Goal: Transaction & Acquisition: Purchase product/service

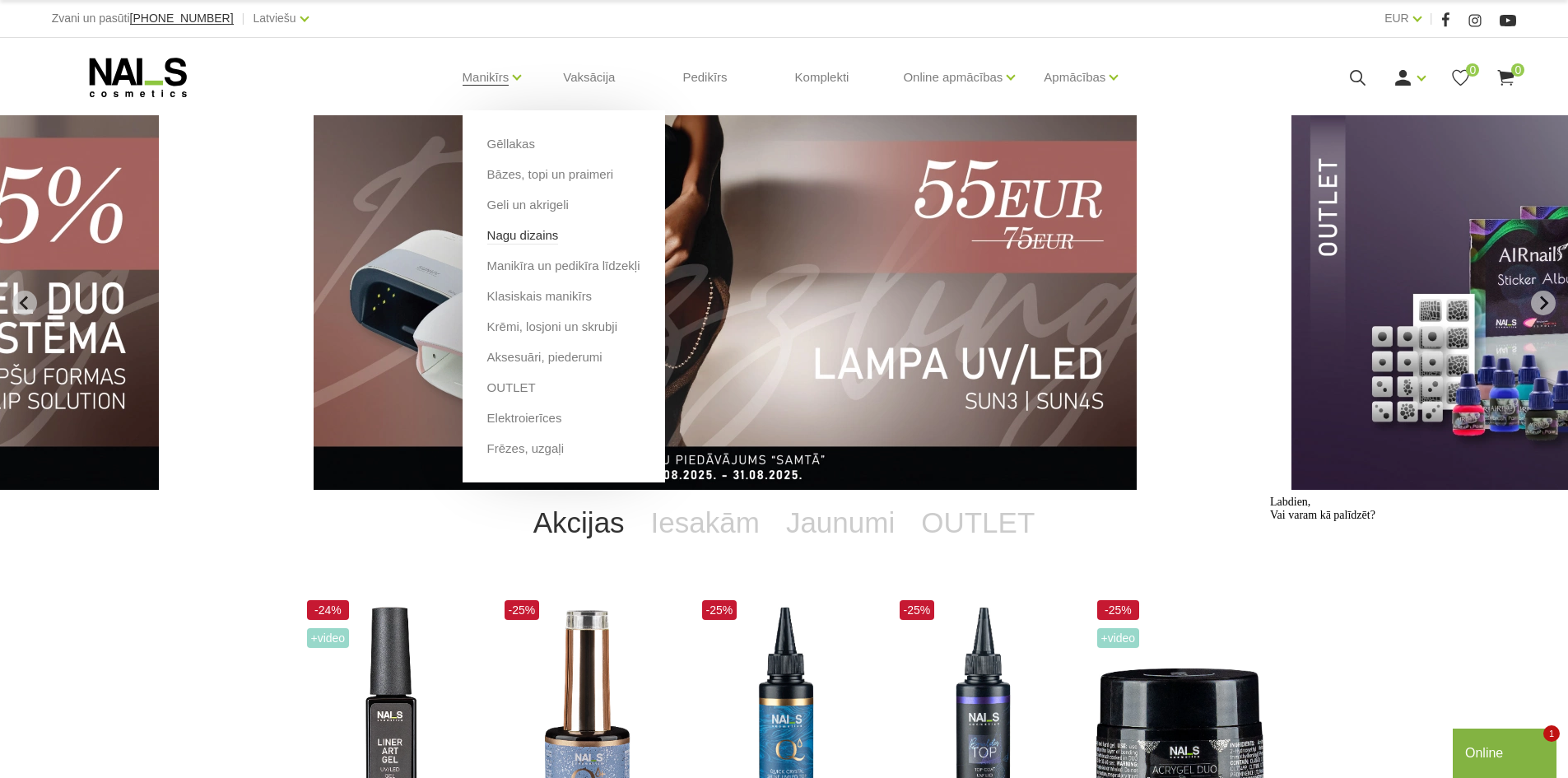
click at [534, 236] on link "Nagu dizains" at bounding box center [523, 235] width 72 height 18
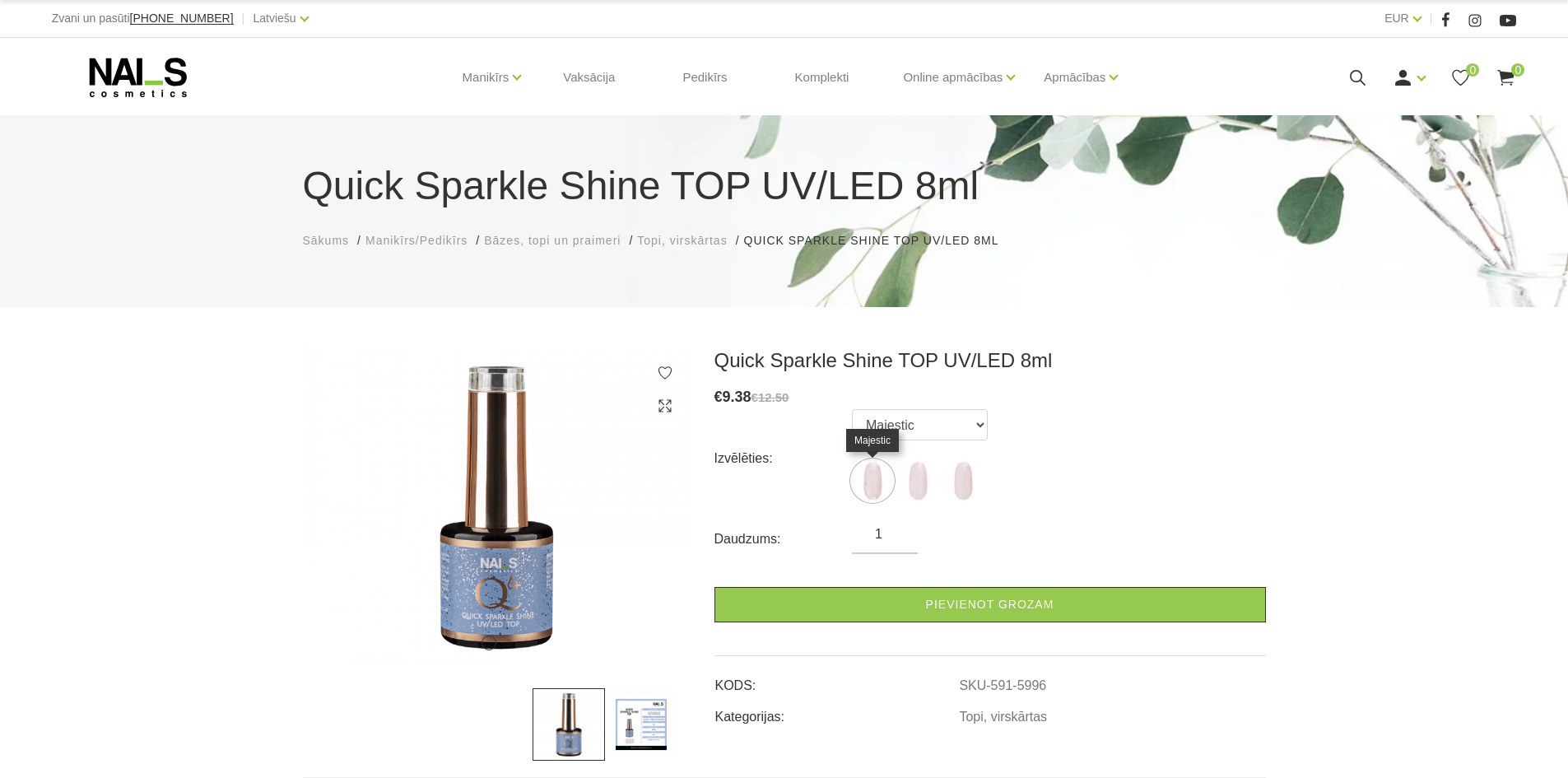
click at [869, 475] on img at bounding box center [872, 480] width 41 height 41
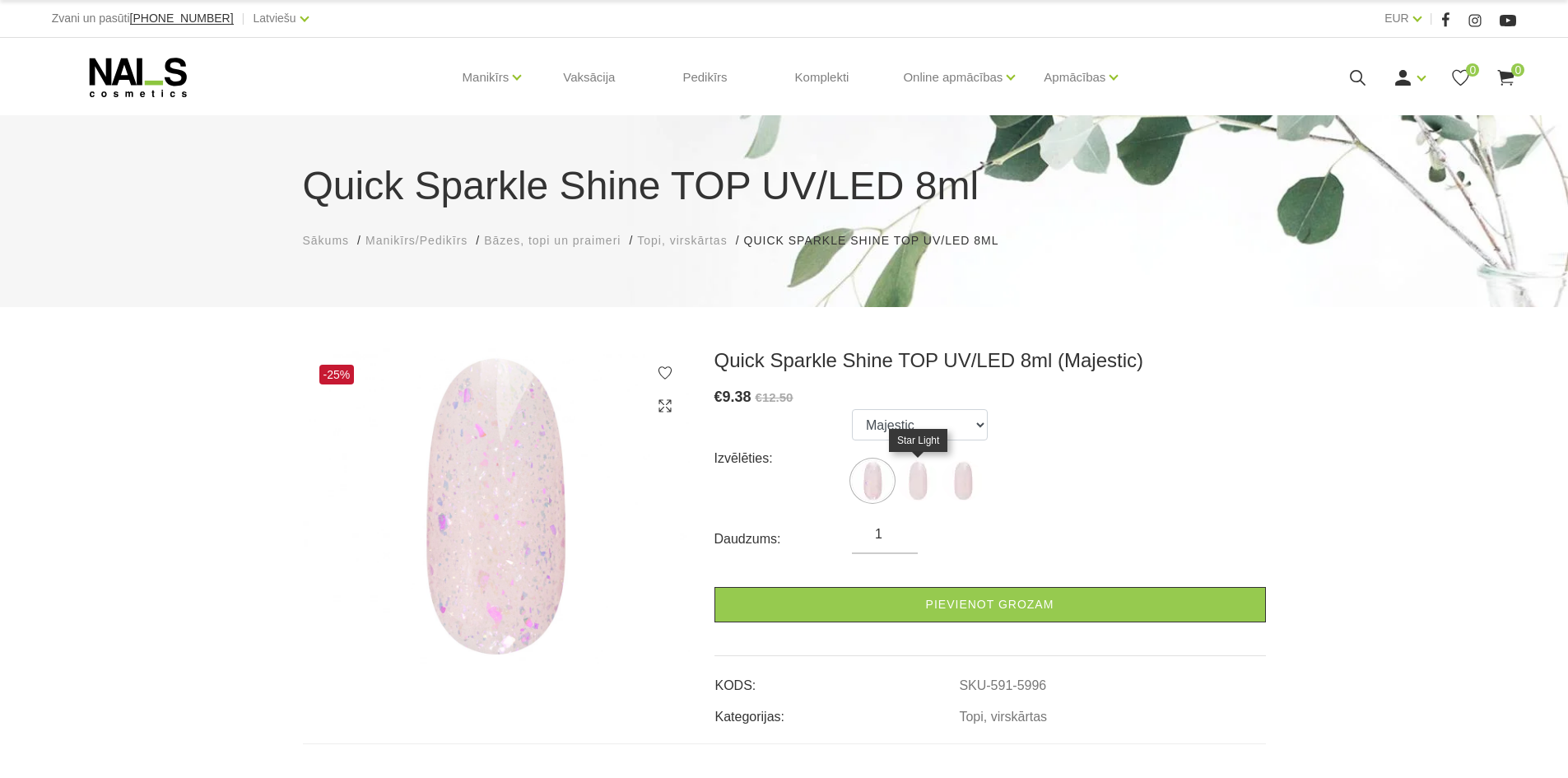
click at [908, 474] on img at bounding box center [918, 480] width 41 height 41
click at [967, 481] on img at bounding box center [963, 480] width 41 height 41
click at [932, 477] on img at bounding box center [918, 480] width 41 height 41
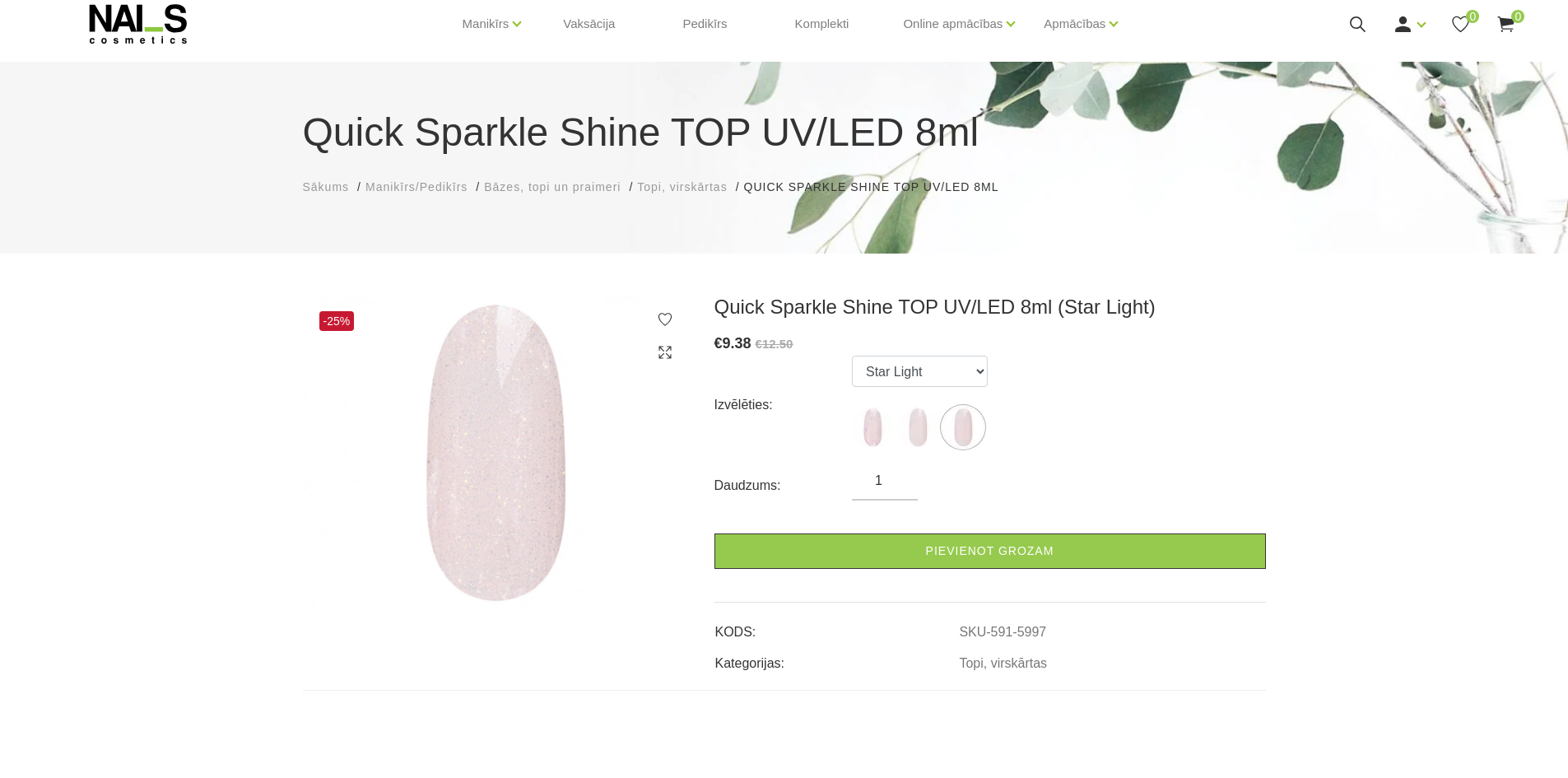
scroll to position [83, 0]
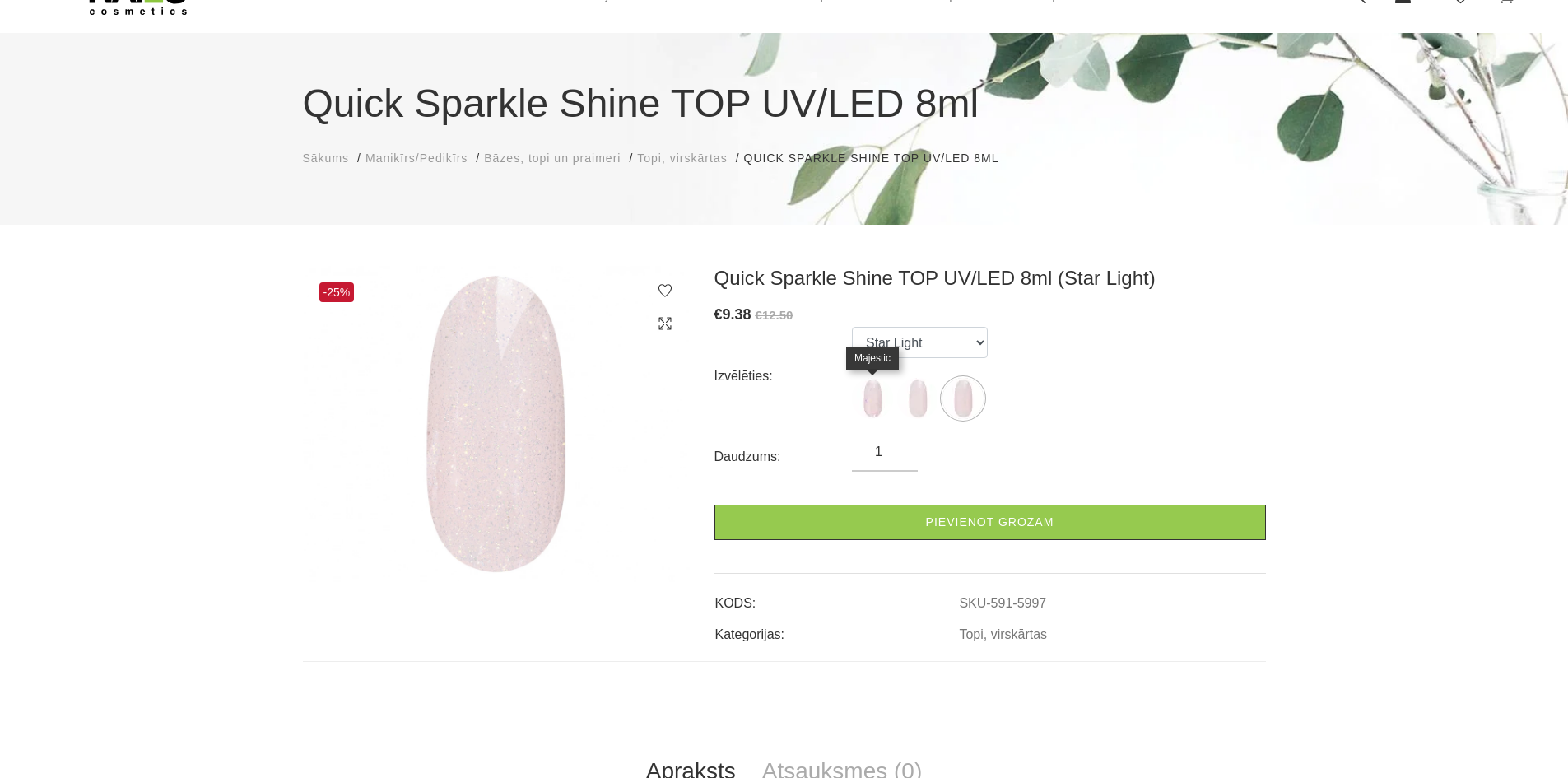
click at [858, 402] on img at bounding box center [872, 398] width 41 height 41
click at [920, 396] on img at bounding box center [918, 398] width 41 height 41
select select "5997"
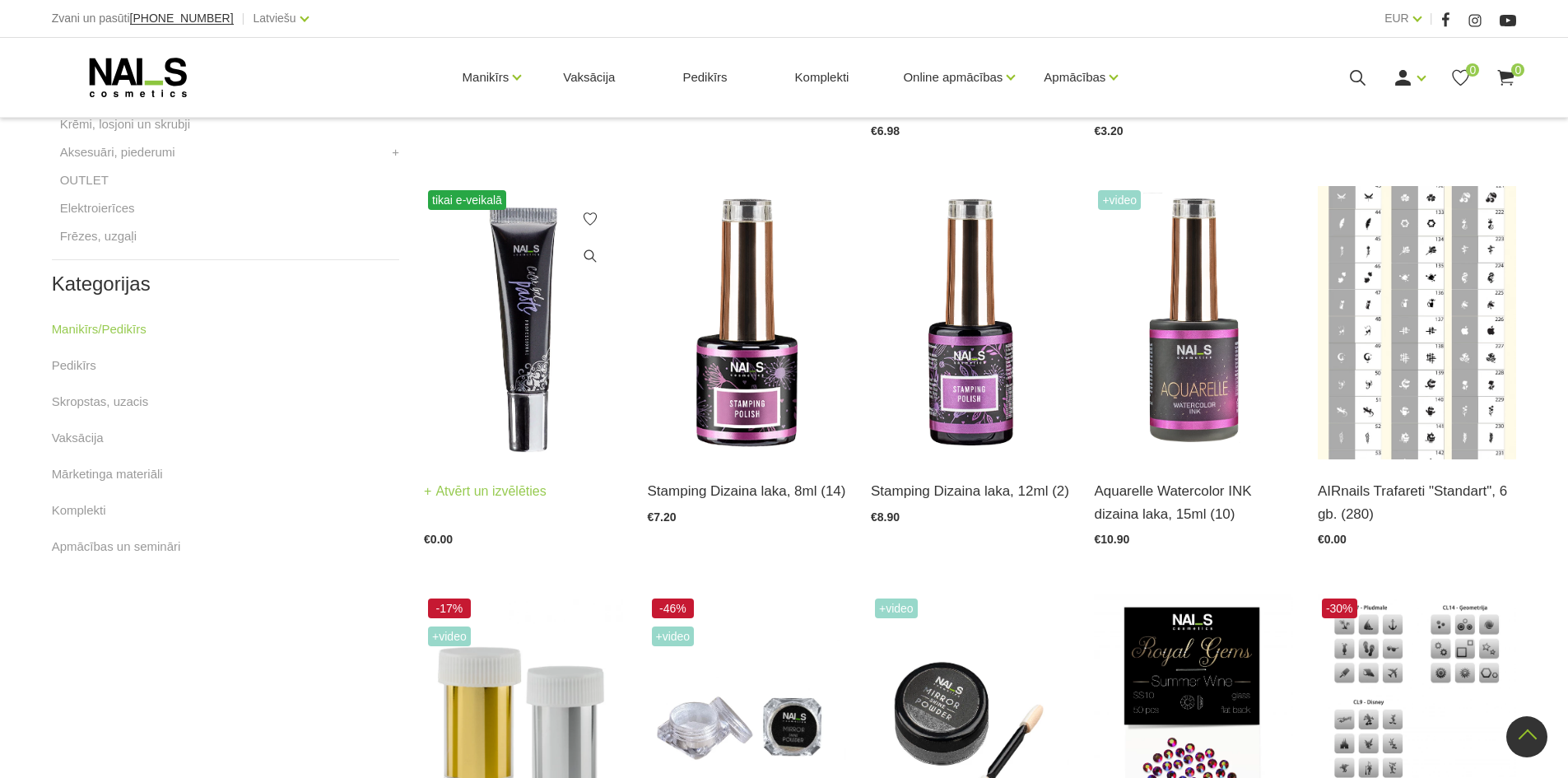
scroll to position [741, 0]
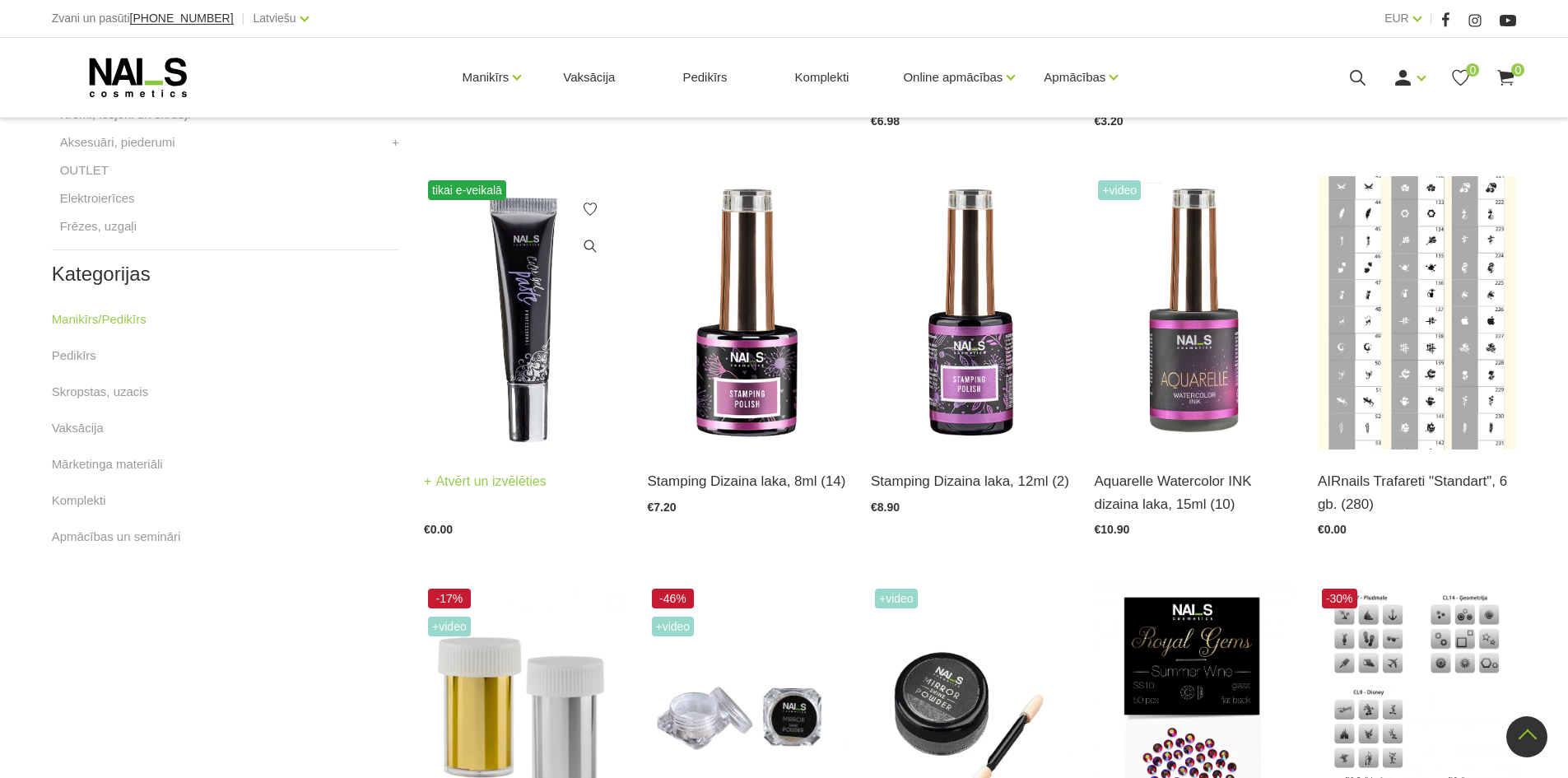
click at [522, 358] on img at bounding box center [522, 313] width 198 height 274
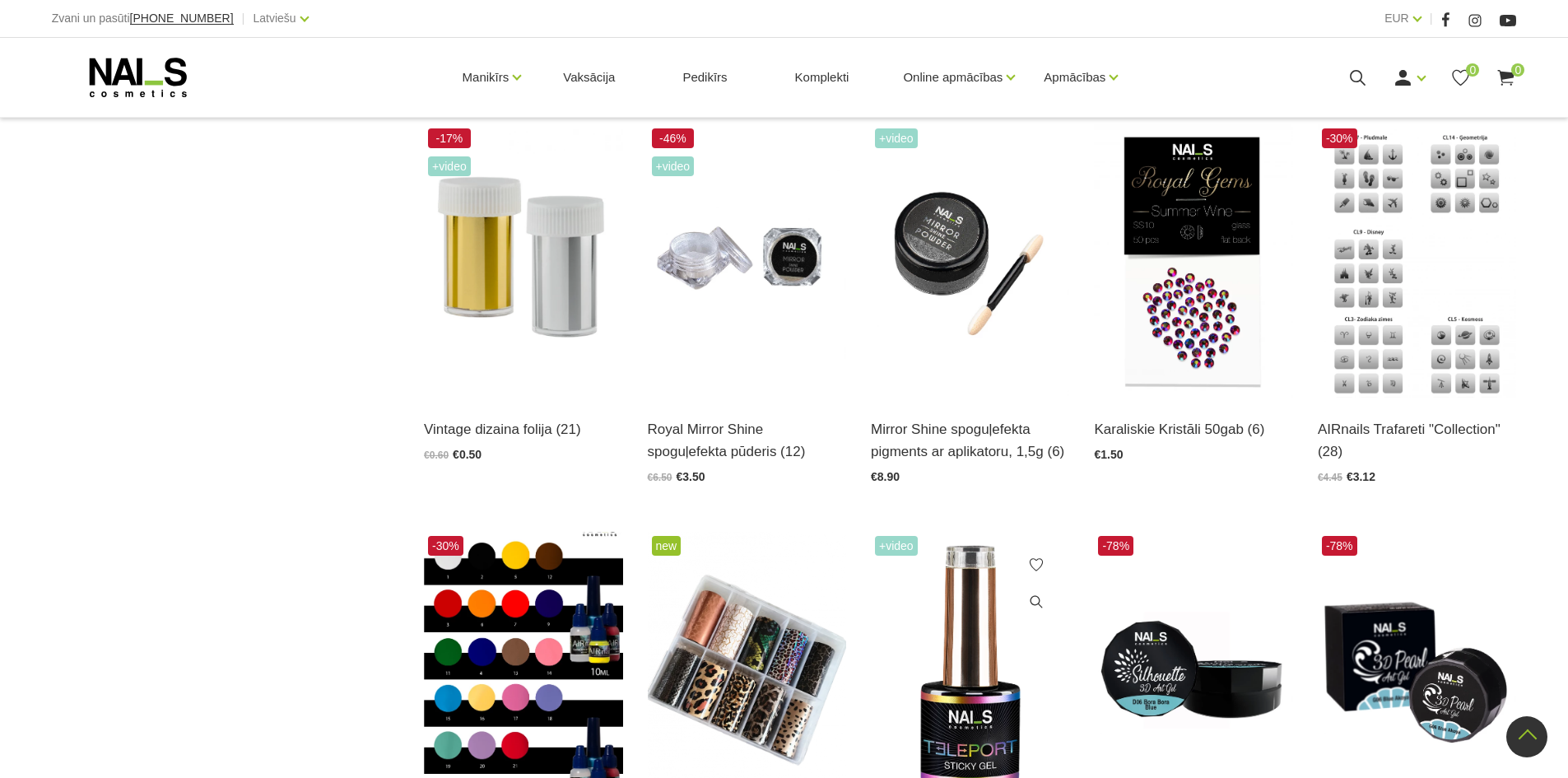
scroll to position [1481, 0]
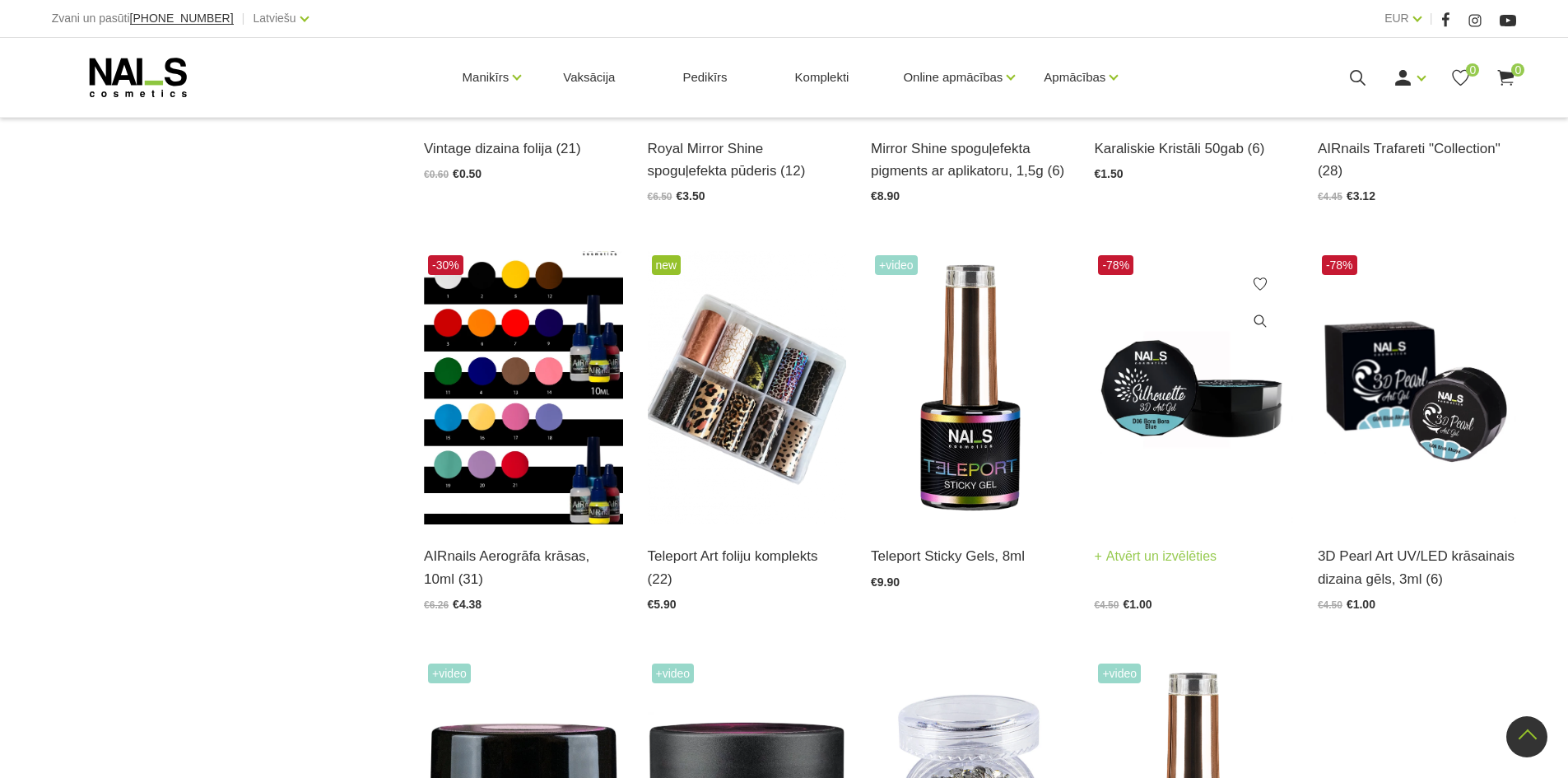
click at [1210, 494] on img at bounding box center [1193, 388] width 198 height 274
click at [1476, 430] on img at bounding box center [1417, 388] width 198 height 274
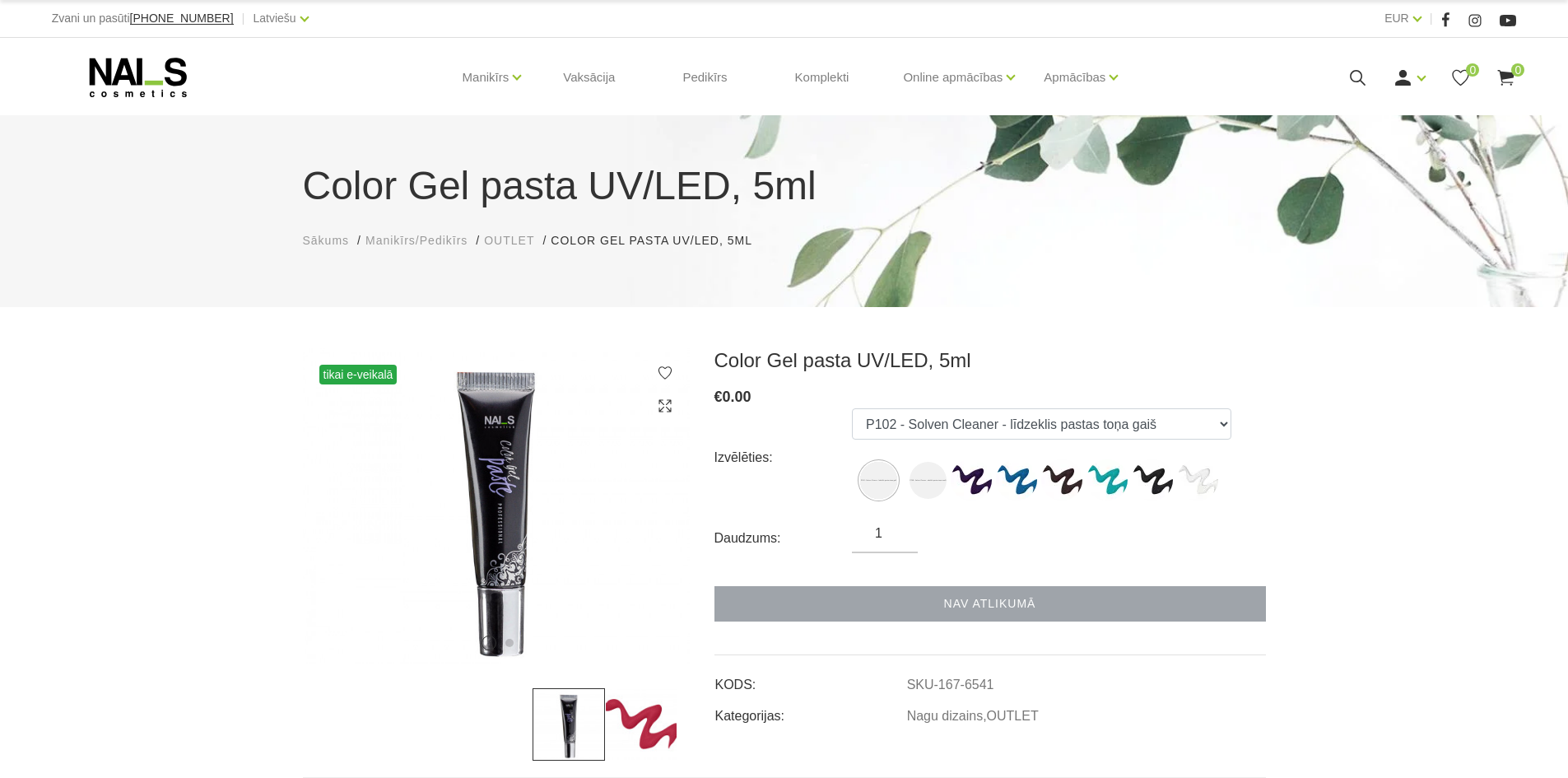
click at [991, 607] on div "Nav atlikumā" at bounding box center [990, 604] width 552 height 36
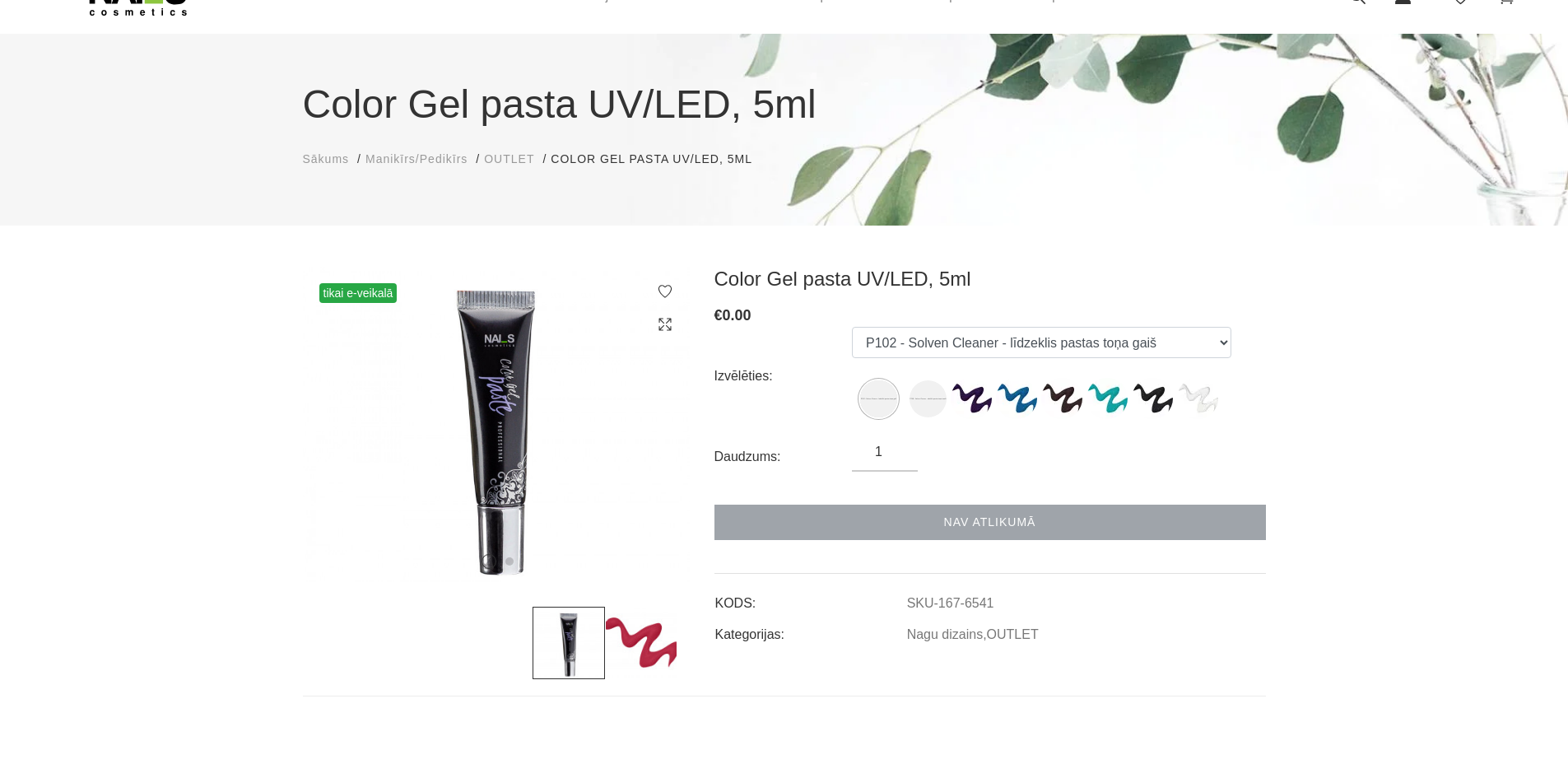
scroll to position [83, 0]
click at [640, 650] on img at bounding box center [641, 642] width 73 height 73
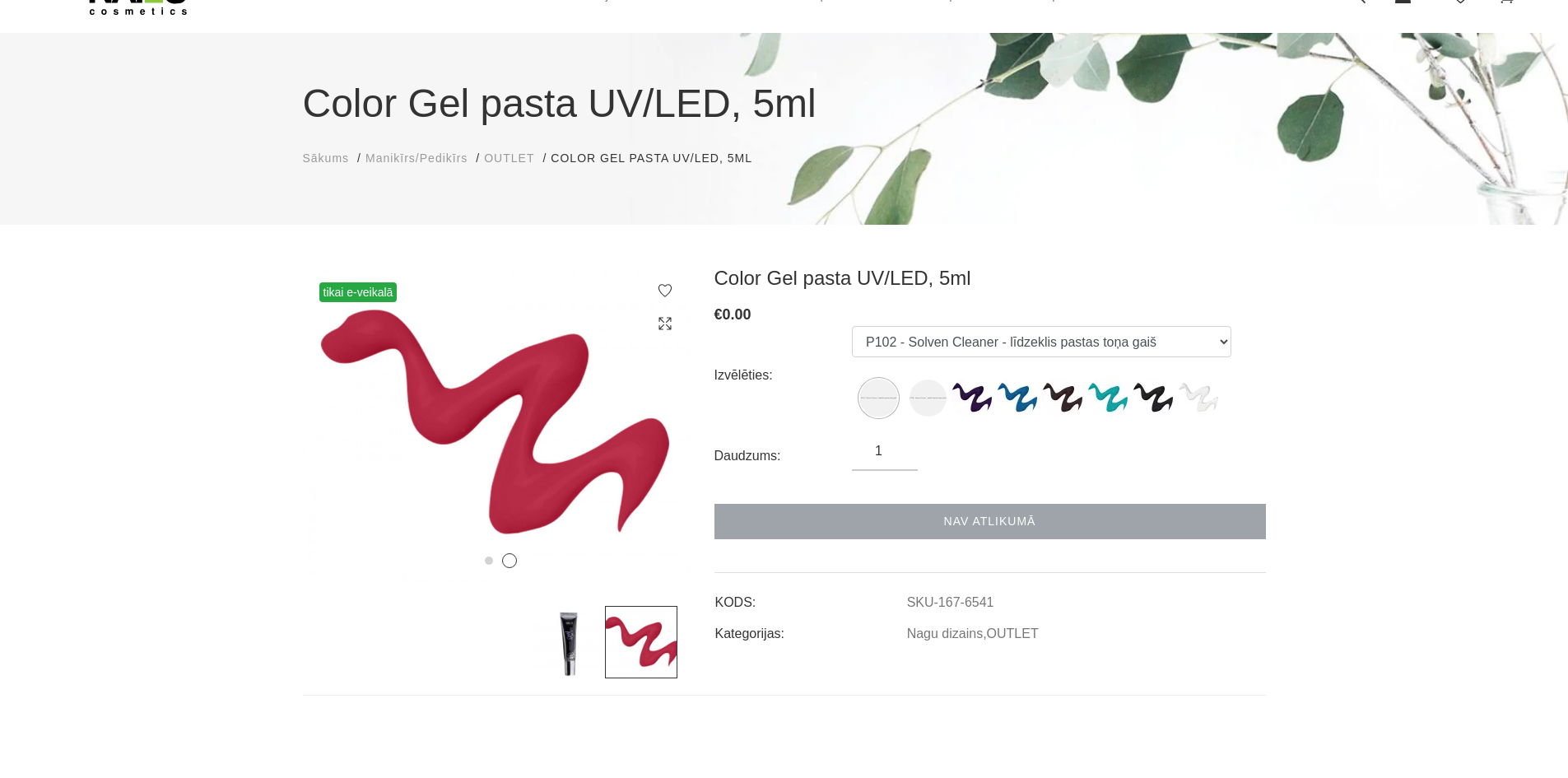
click at [580, 646] on img at bounding box center [569, 642] width 73 height 73
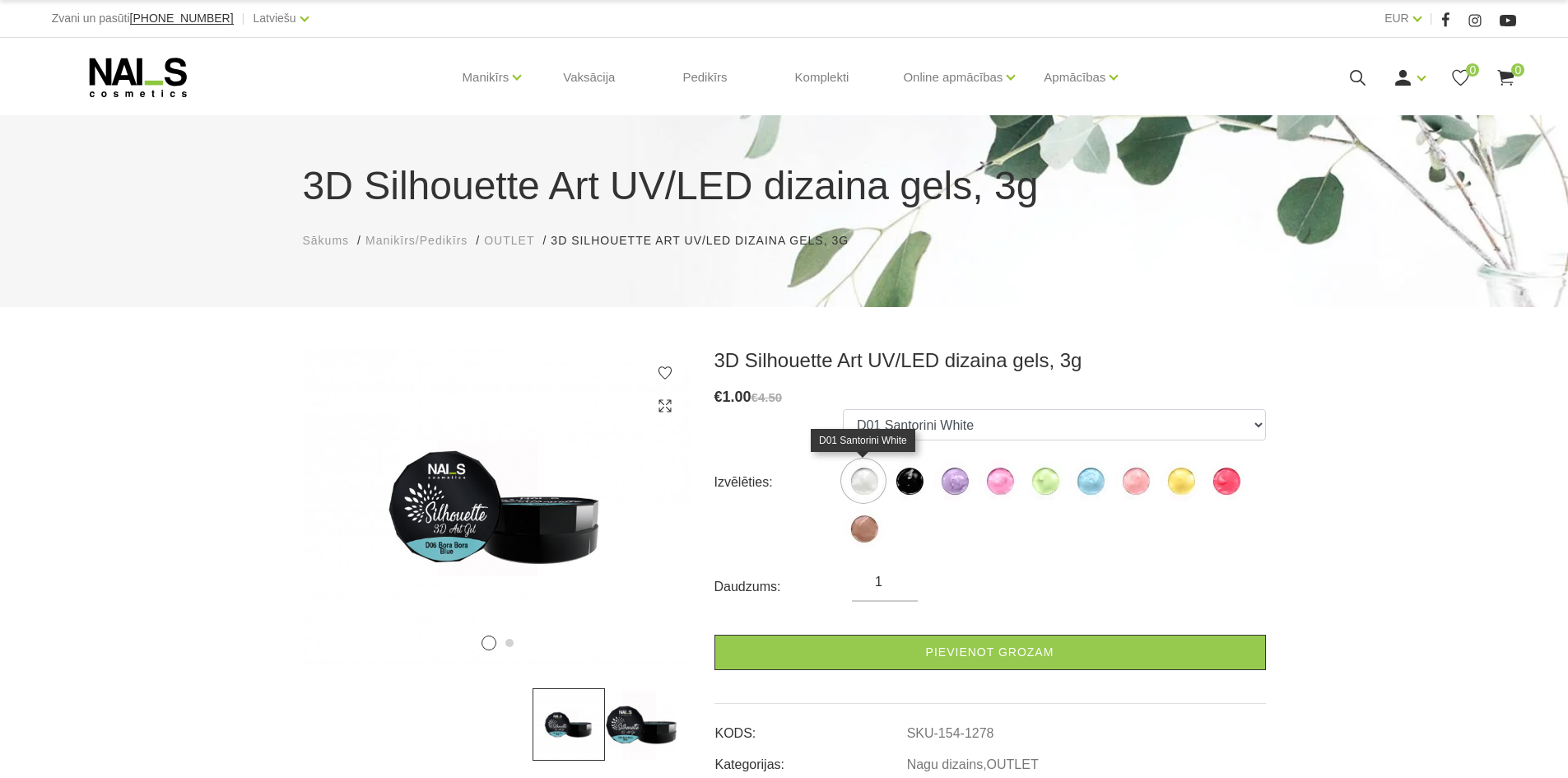
click at [856, 488] on img at bounding box center [864, 480] width 41 height 41
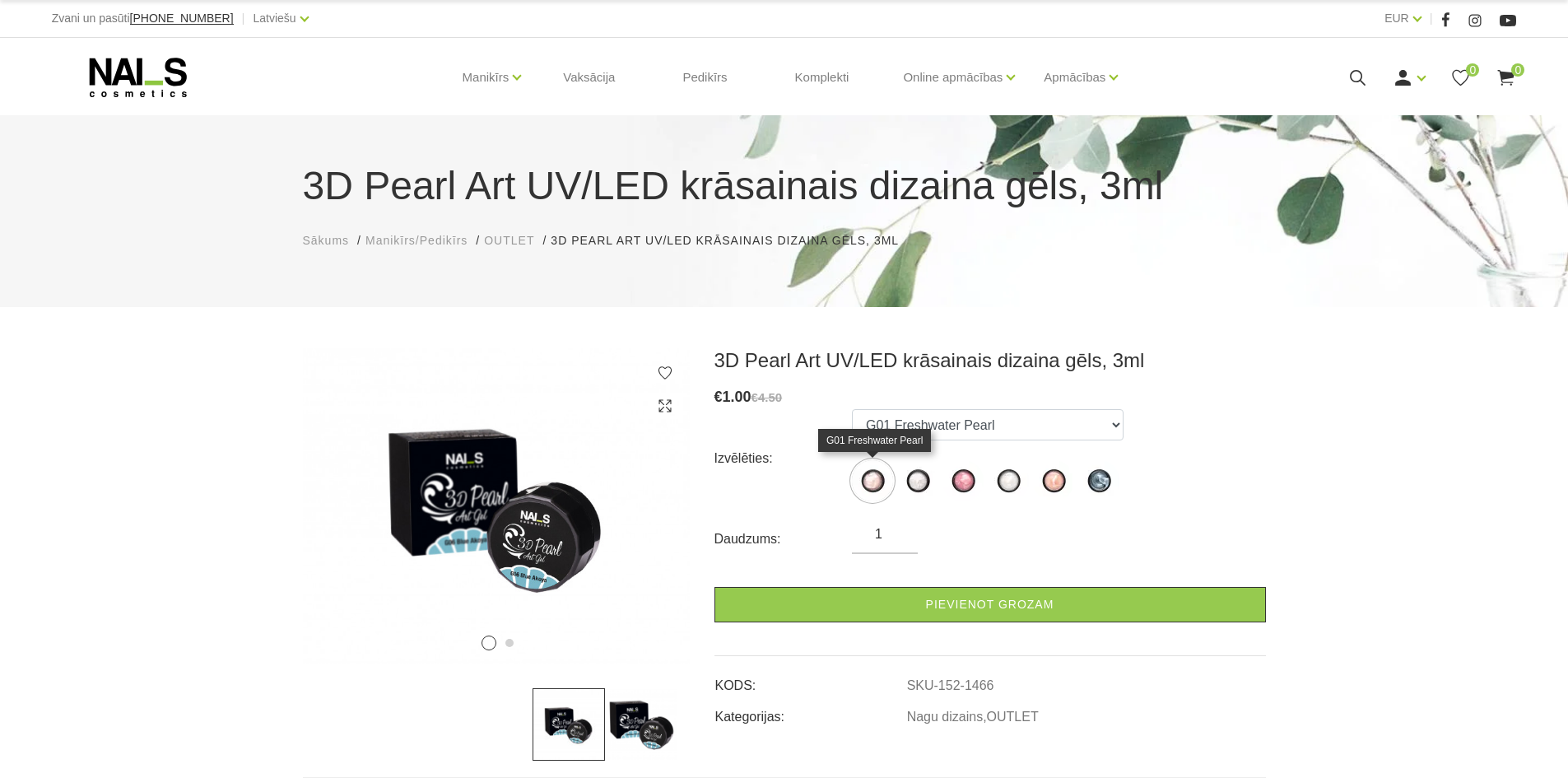
click at [888, 483] on img at bounding box center [872, 480] width 41 height 41
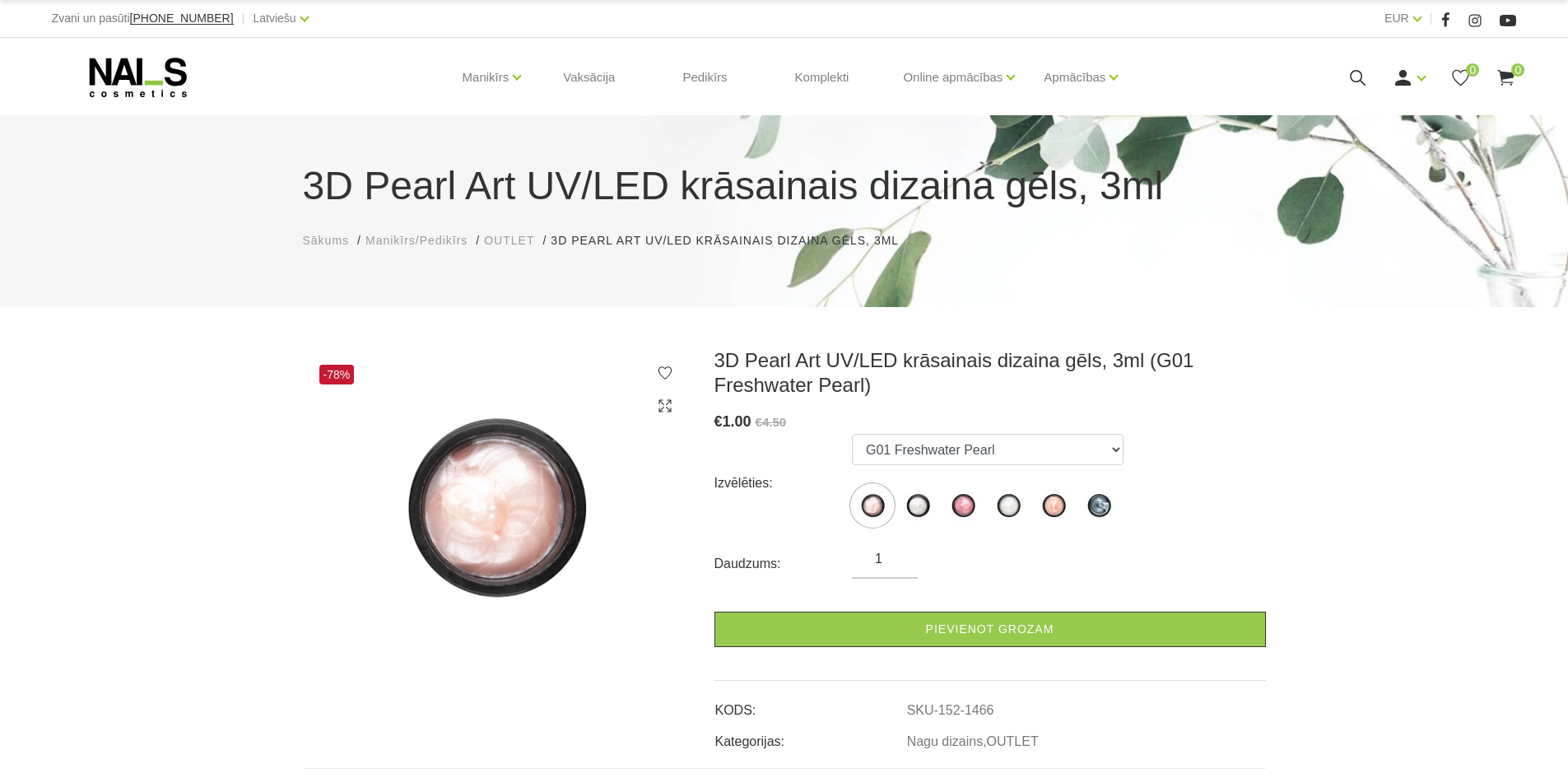
click at [919, 483] on ul "G01 Freshwater Pearl G02 Crystalline Pearl G03 Rosalline Pearl G04 White Akoya …" at bounding box center [988, 482] width 272 height 99
click at [921, 507] on img at bounding box center [918, 505] width 41 height 41
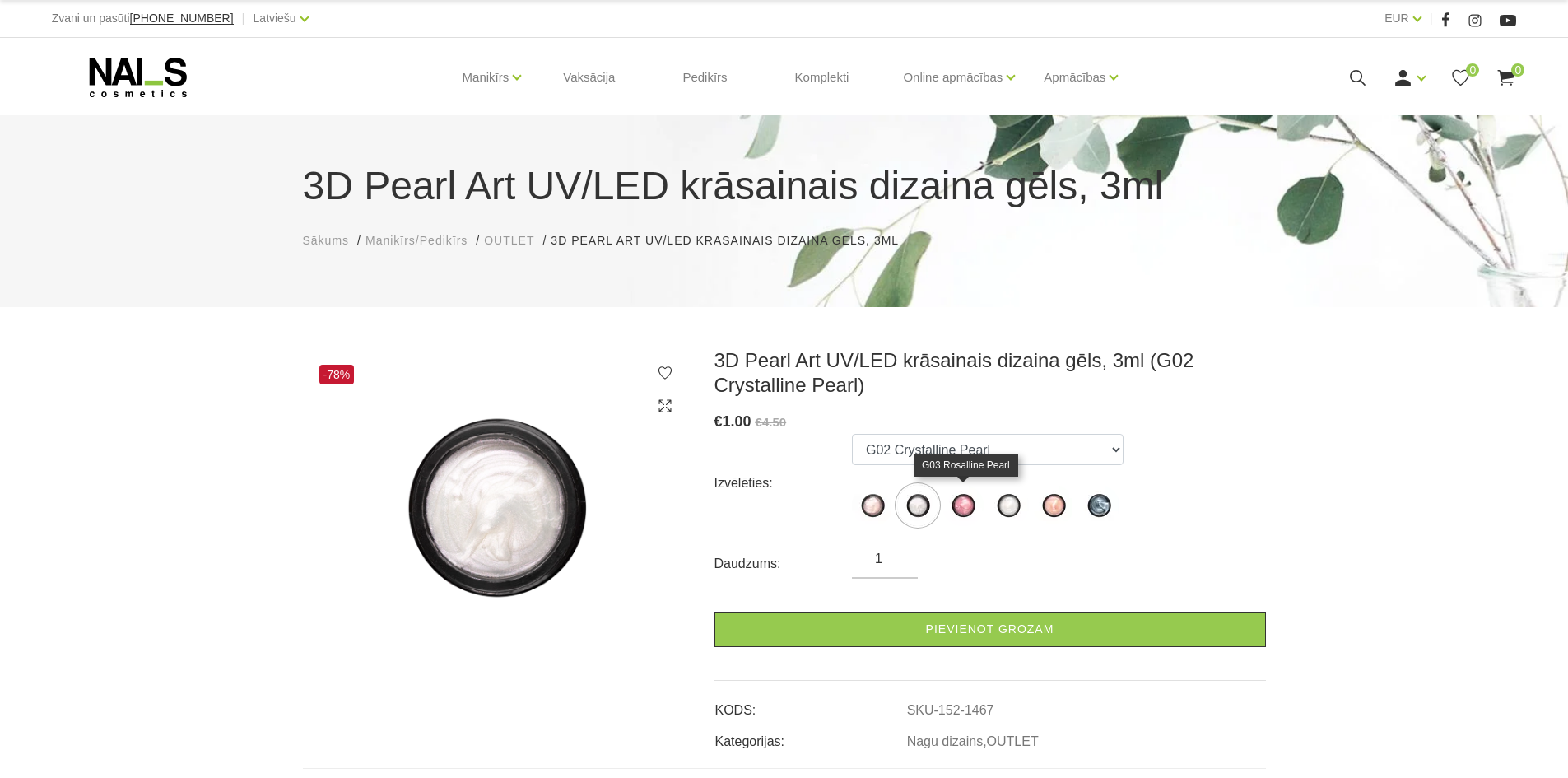
drag, startPoint x: 954, startPoint y: 507, endPoint x: 993, endPoint y: 512, distance: 39.3
click at [955, 507] on img at bounding box center [963, 505] width 41 height 41
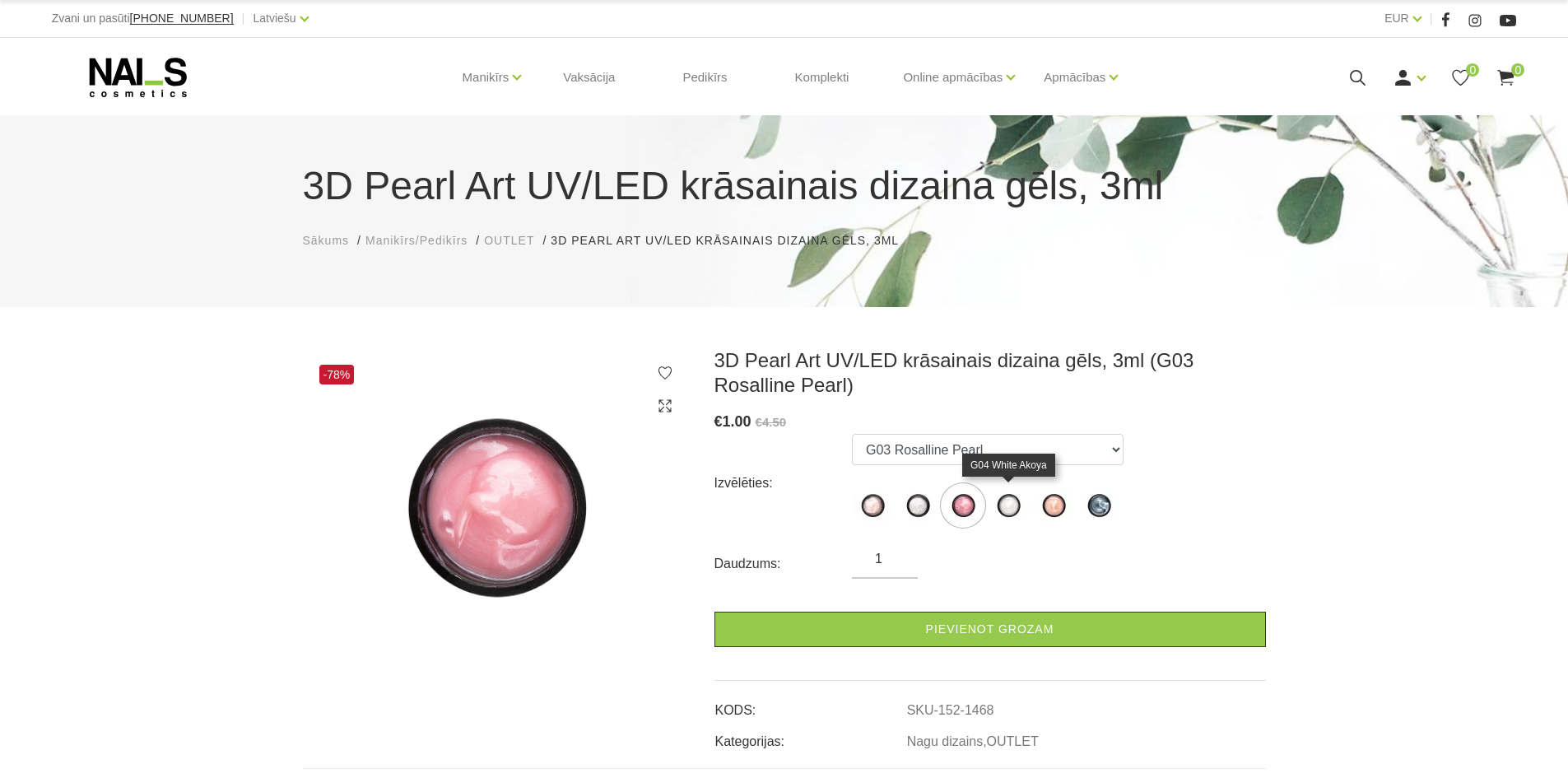
click at [1010, 512] on img at bounding box center [1008, 505] width 41 height 41
select select "1469"
